Goal: Information Seeking & Learning: Learn about a topic

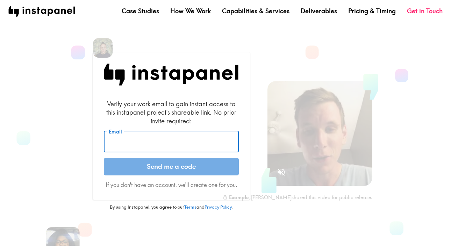
click at [127, 142] on input "Email" at bounding box center [171, 142] width 135 height 22
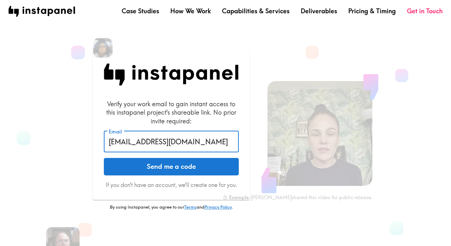
type input "ljung@gmail.com"
click at [104, 158] on button "Send me a code" at bounding box center [171, 166] width 135 height 17
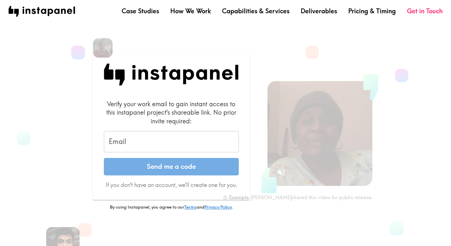
click at [201, 154] on form "Verify your work email to gain instant access to this instapanel project's shar…" at bounding box center [171, 144] width 135 height 89
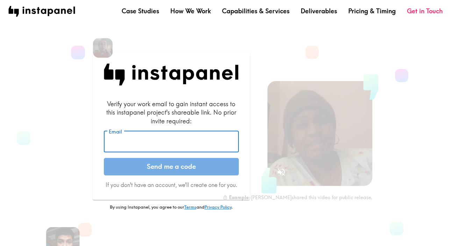
click at [202, 146] on input "Email" at bounding box center [171, 142] width 135 height 22
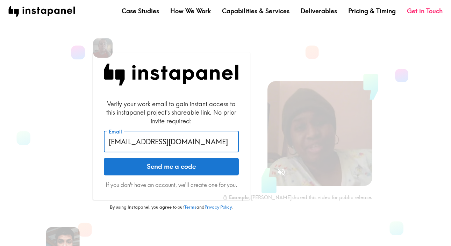
type input "[EMAIL_ADDRESS][DOMAIN_NAME]"
click at [104, 158] on button "Send me a code" at bounding box center [171, 166] width 135 height 17
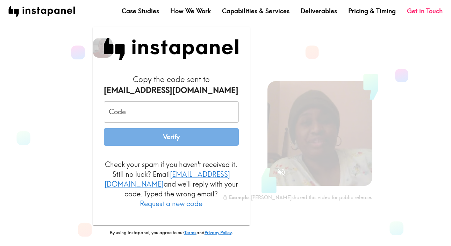
click at [132, 119] on input "Code" at bounding box center [171, 112] width 135 height 22
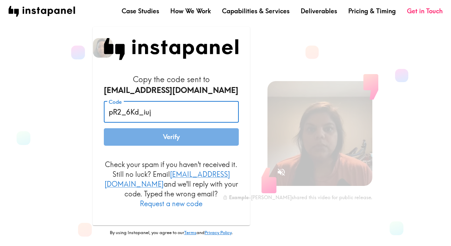
type input "pR2_6Kd_iuj"
click at [173, 145] on button "Verify" at bounding box center [171, 136] width 135 height 17
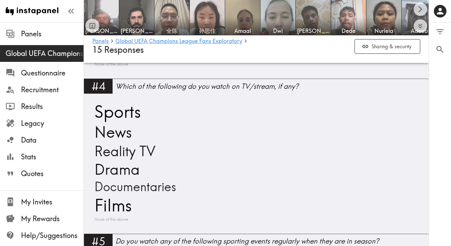
scroll to position [438, 0]
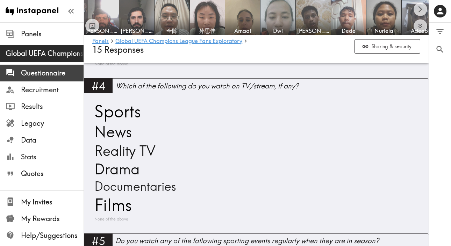
click at [39, 73] on span "Questionnaire" at bounding box center [52, 73] width 63 height 10
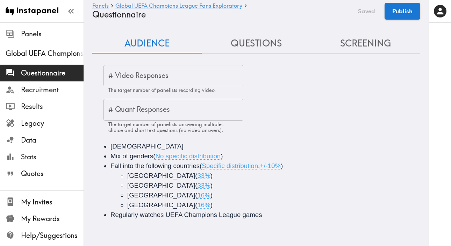
click at [267, 42] on button "Questions" at bounding box center [256, 44] width 109 height 20
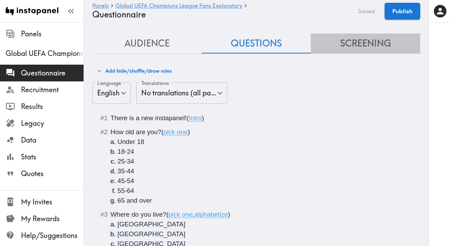
click at [348, 43] on button "Screening" at bounding box center [364, 44] width 109 height 20
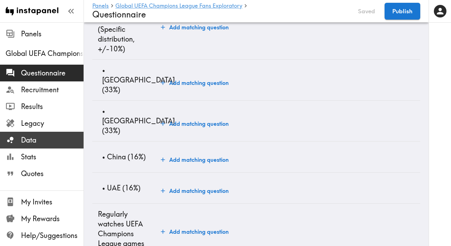
scroll to position [1, 0]
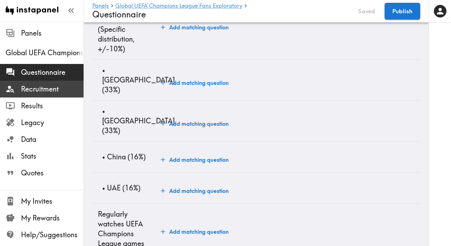
click at [48, 94] on span "Recruitment" at bounding box center [52, 89] width 63 height 13
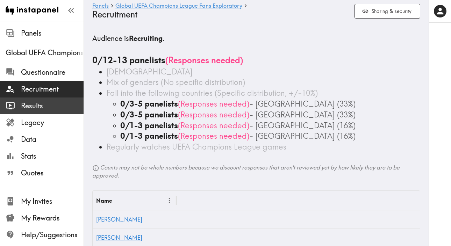
click at [55, 105] on span "Results" at bounding box center [52, 106] width 63 height 10
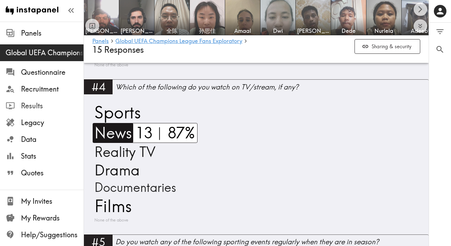
scroll to position [403, 0]
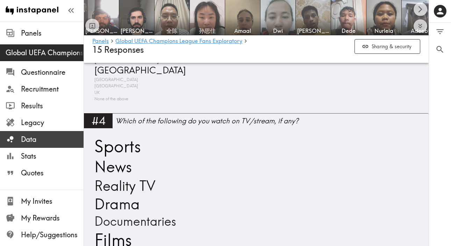
click at [46, 136] on span "Data" at bounding box center [52, 139] width 63 height 10
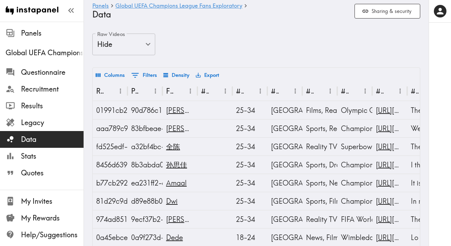
click at [117, 46] on body "Instapanel - Panels - Global UEFA Champions League Fans Exploratory - Data Pane…" at bounding box center [225, 203] width 451 height 363
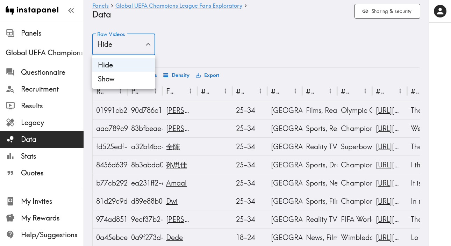
click at [113, 72] on li "Show" at bounding box center [123, 79] width 63 height 14
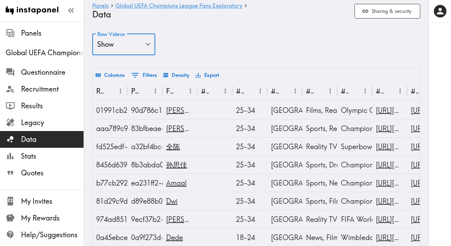
click at [131, 44] on body "Instapanel - Panels - Global UEFA Champions League Fans Exploratory - Data Pane…" at bounding box center [225, 203] width 451 height 363
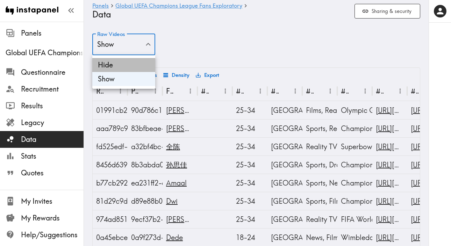
click at [120, 60] on li "Hide" at bounding box center [123, 65] width 63 height 14
type input "false"
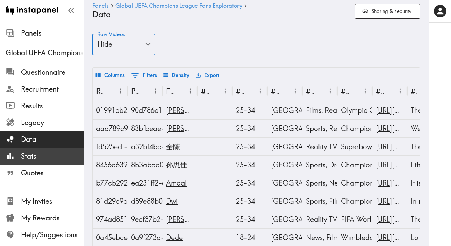
click at [43, 155] on span "Stats" at bounding box center [52, 156] width 63 height 10
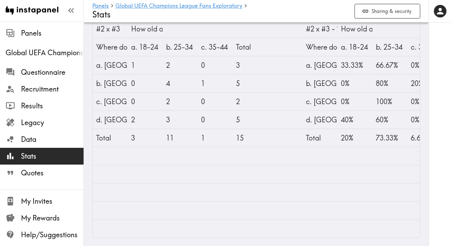
scroll to position [134, 0]
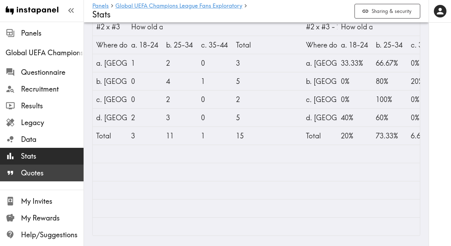
click at [31, 182] on div "Quotes" at bounding box center [41, 173] width 83 height 18
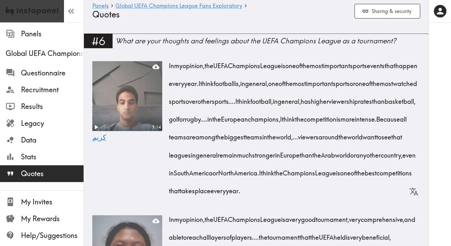
click at [44, 13] on img at bounding box center [32, 11] width 53 height 22
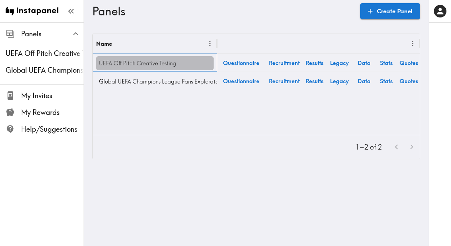
click at [159, 63] on link "UEFA Off Pitch Creative Testing" at bounding box center [154, 63] width 117 height 14
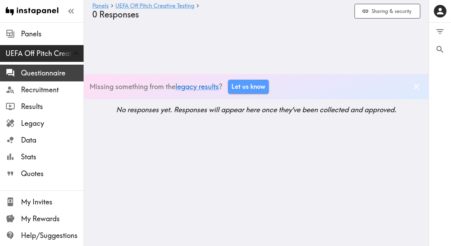
click at [57, 74] on span "Questionnaire" at bounding box center [52, 73] width 63 height 10
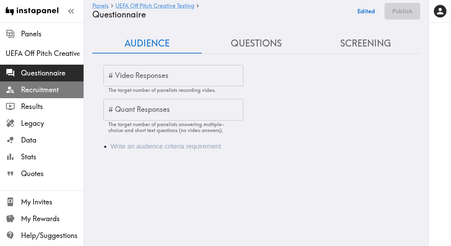
click at [51, 88] on span "Recruitment" at bounding box center [52, 90] width 63 height 10
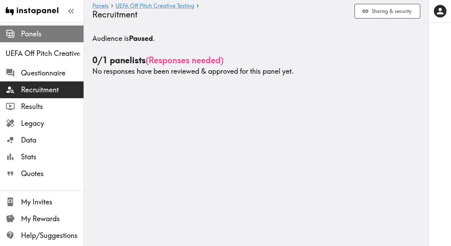
click at [55, 38] on span "Panels" at bounding box center [52, 34] width 63 height 10
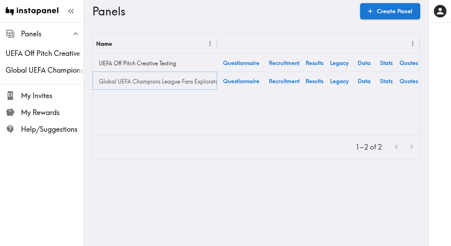
click at [170, 81] on link "Global UEFA Champions League Fans Exploratory" at bounding box center [154, 81] width 117 height 14
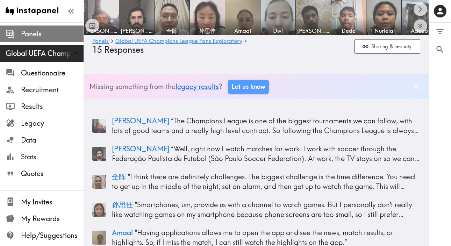
click at [48, 34] on span "Panels" at bounding box center [52, 34] width 63 height 10
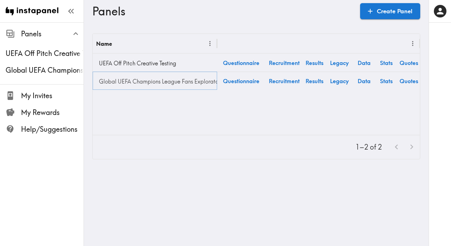
click at [119, 76] on link "Global UEFA Champions League Fans Exploratory" at bounding box center [154, 81] width 117 height 14
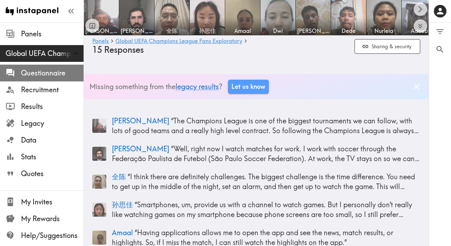
click at [49, 75] on span "Questionnaire" at bounding box center [52, 73] width 63 height 10
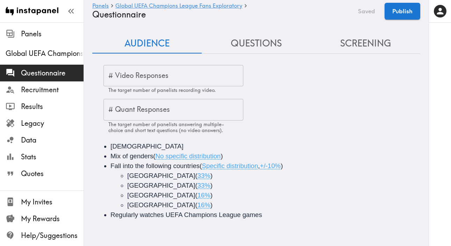
click at [258, 52] on button "Questions" at bounding box center [256, 44] width 109 height 20
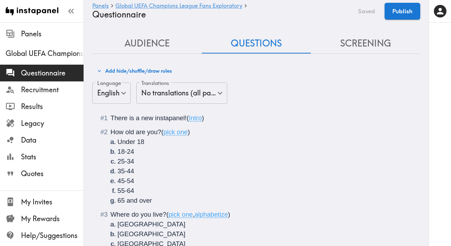
click at [321, 17] on h4 "Questionnaire" at bounding box center [220, 14] width 256 height 10
click at [56, 73] on span "Questionnaire" at bounding box center [52, 73] width 63 height 10
click at [196, 118] on span "Intro" at bounding box center [195, 117] width 13 height 7
click at [169, 133] on span "pick one" at bounding box center [175, 131] width 24 height 7
click at [200, 119] on span "Intro" at bounding box center [195, 117] width 13 height 7
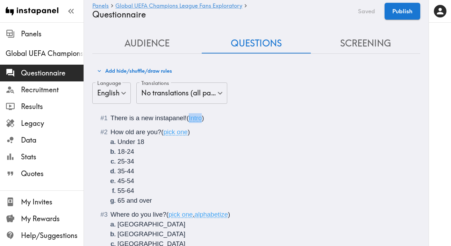
click at [200, 119] on span "Intro" at bounding box center [195, 117] width 13 height 7
click at [199, 136] on div "How old are you? ( pick one ) Under [PHONE_NUMBER] [PHONE_NUMBER] 55-64 65 and …" at bounding box center [260, 166] width 301 height 78
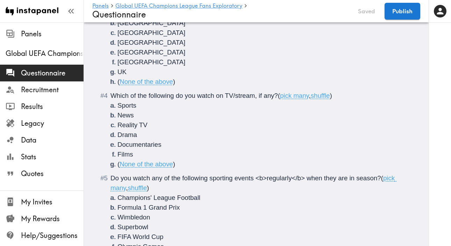
scroll to position [212, 0]
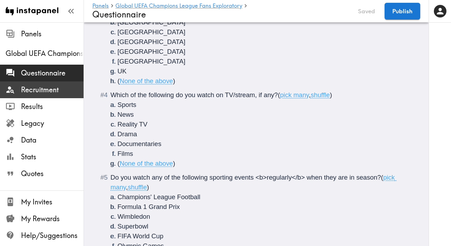
click at [47, 91] on span "Recruitment" at bounding box center [52, 90] width 63 height 10
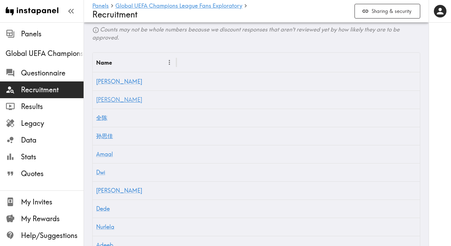
scroll to position [133, 0]
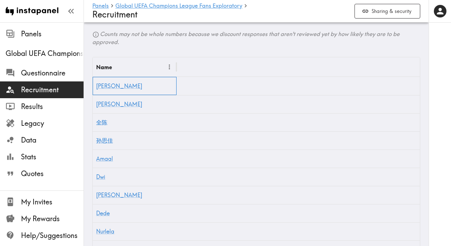
click at [108, 80] on div "[PERSON_NAME]" at bounding box center [135, 86] width 84 height 18
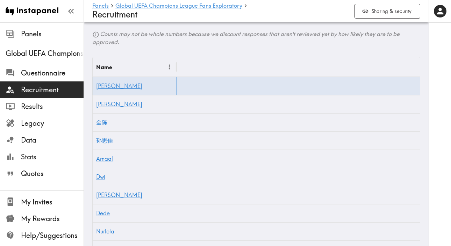
click at [108, 86] on link "[PERSON_NAME]" at bounding box center [119, 85] width 46 height 7
